Goal: Task Accomplishment & Management: Use online tool/utility

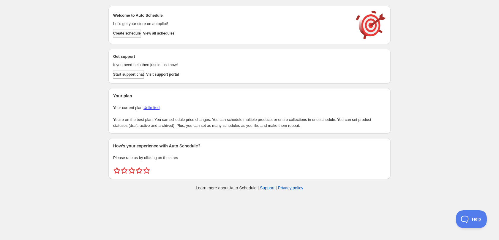
click at [130, 35] on span "Create schedule" at bounding box center [127, 33] width 28 height 5
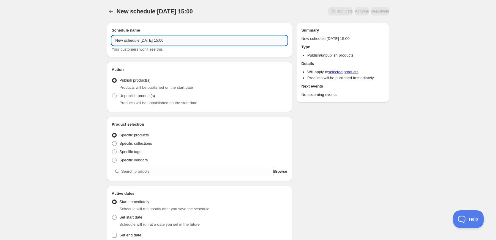
click at [170, 39] on input "New schedule Aug 23 2025 15:00" at bounding box center [200, 41] width 176 height 10
type input "[DATE]"
click at [127, 150] on span "Specific tags" at bounding box center [130, 151] width 22 height 4
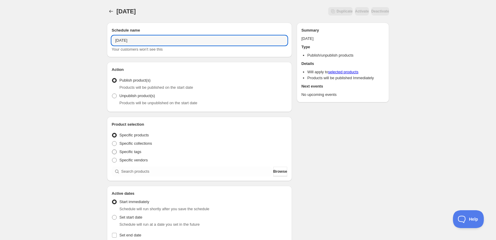
click at [112, 149] on input "Specific tags" at bounding box center [112, 149] width 0 height 0
radio input "true"
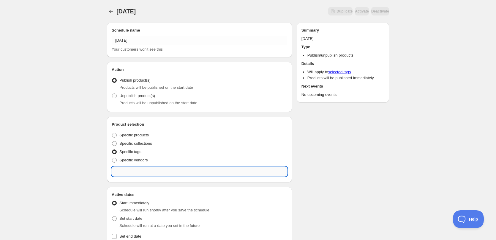
click at [139, 171] on input "text" at bounding box center [200, 171] width 176 height 10
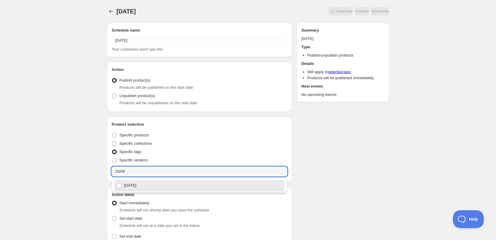
click at [141, 185] on div "[DATE]" at bounding box center [199, 185] width 166 height 8
type input "[DATE]"
checkbox input "true"
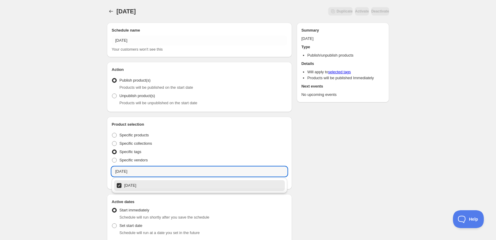
type input "[DATE]"
click at [22, 115] on div "25/08/2025. This page is ready 25/08/2025 Duplicate Activate Deactivate More ac…" at bounding box center [248, 230] width 496 height 461
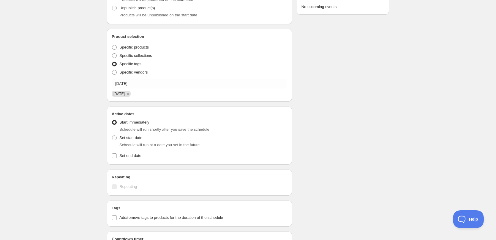
scroll to position [89, 0]
click at [116, 138] on span at bounding box center [114, 136] width 5 height 5
click at [112, 134] on input "Set start date" at bounding box center [112, 134] width 0 height 0
radio input "true"
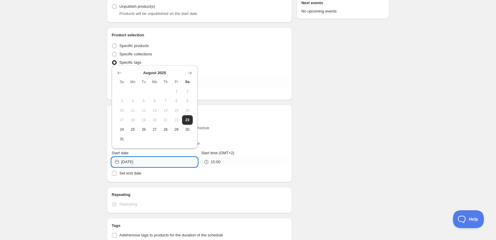
click at [162, 161] on input "2025-08-23" at bounding box center [159, 162] width 76 height 10
click at [122, 130] on span "24" at bounding box center [122, 129] width 6 height 5
type input "2025-08-24"
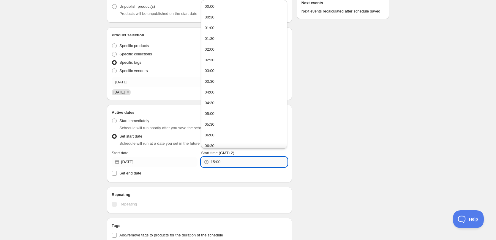
click at [233, 158] on input "15:00" at bounding box center [249, 162] width 76 height 10
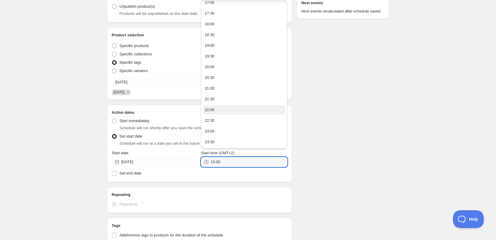
click at [220, 110] on button "22:00" at bounding box center [244, 110] width 82 height 10
type input "22:00"
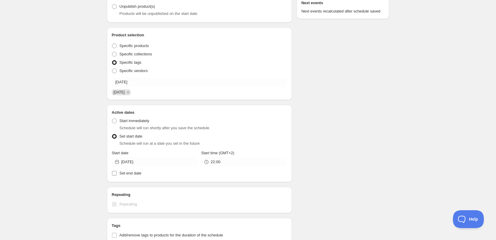
click at [127, 174] on span "Set end date" at bounding box center [130, 173] width 22 height 4
click at [117, 174] on input "Set end date" at bounding box center [114, 173] width 5 height 5
checkbox input "true"
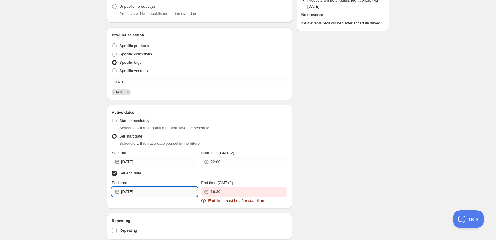
click at [156, 188] on input "2025-08-23" at bounding box center [159, 192] width 76 height 10
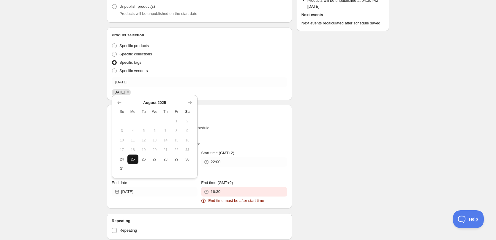
click at [136, 160] on button "25" at bounding box center [132, 159] width 11 height 10
type input "2025-08-25"
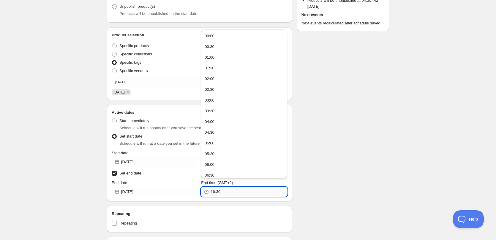
click at [232, 189] on input "16:30" at bounding box center [249, 192] width 76 height 10
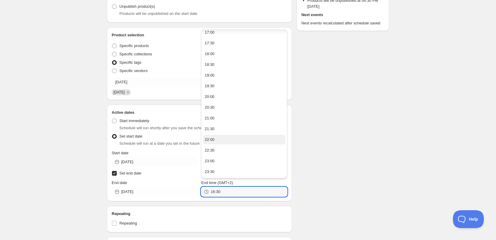
click at [227, 138] on button "22:00" at bounding box center [244, 140] width 82 height 10
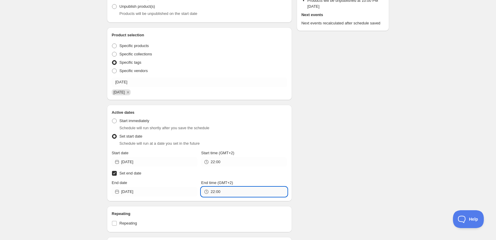
click at [217, 193] on input "22:00" at bounding box center [249, 192] width 76 height 10
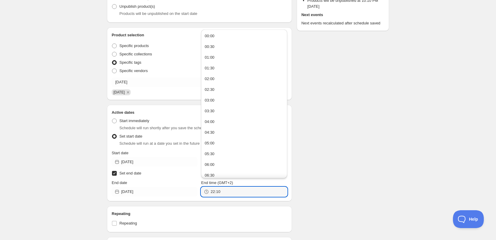
type input "22:10"
click at [333, 136] on div "Schedule name 25/08/2025 Your customers won't see this Action Action Publish pr…" at bounding box center [245, 178] width 287 height 498
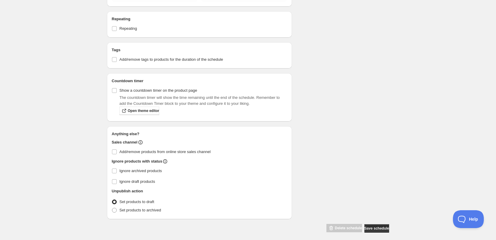
scroll to position [288, 0]
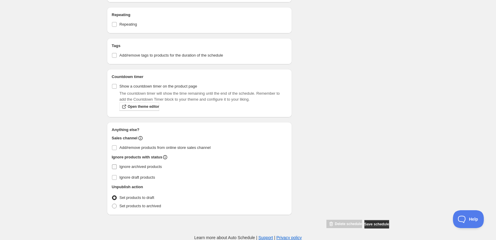
click at [153, 166] on span "Ignore archived products" at bounding box center [140, 166] width 42 height 4
click at [117, 166] on input "Ignore archived products" at bounding box center [114, 166] width 5 height 5
checkbox input "true"
click at [144, 204] on span "Set products to archived" at bounding box center [140, 205] width 42 height 4
click at [112, 204] on input "Set products to archived" at bounding box center [112, 203] width 0 height 0
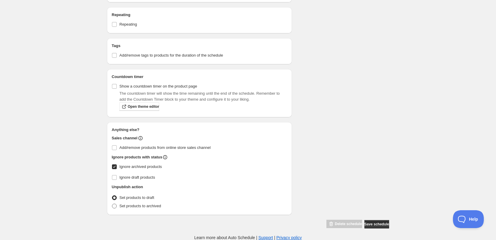
radio input "true"
click at [381, 222] on span "Save schedule" at bounding box center [377, 223] width 25 height 5
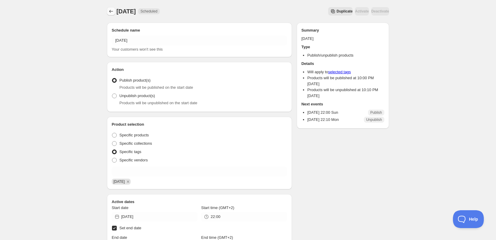
click at [111, 12] on icon "Schedules" at bounding box center [111, 11] width 6 height 6
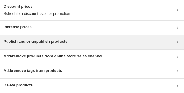
click at [62, 46] on div "Publish and/or unpublish products" at bounding box center [92, 42] width 184 height 14
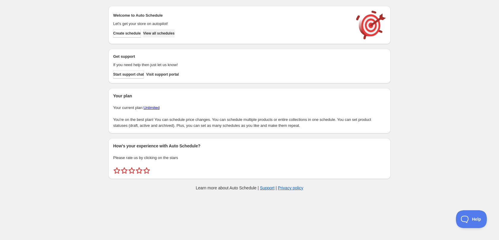
click at [171, 34] on span "View all schedules" at bounding box center [158, 33] width 31 height 5
